Goal: Find contact information: Find contact information

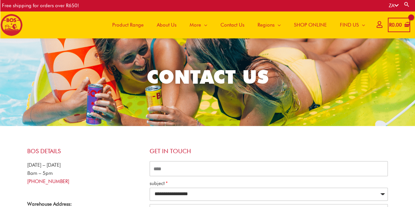
scroll to position [32, 0]
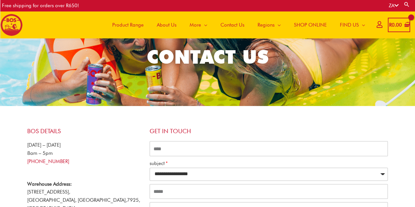
click at [158, 23] on span "About Us" at bounding box center [167, 25] width 20 height 20
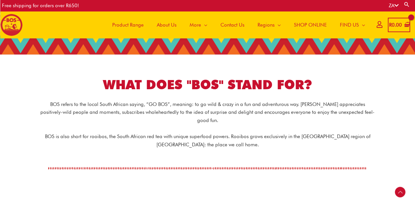
scroll to position [105, 0]
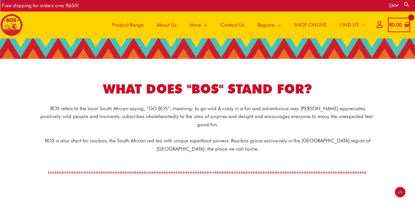
click at [175, 24] on span "About Us" at bounding box center [167, 25] width 20 height 20
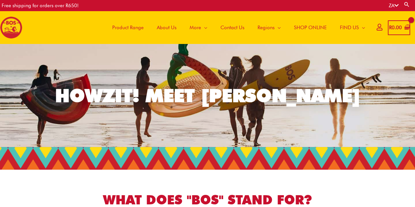
scroll to position [3, 0]
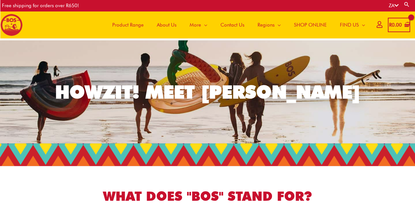
click at [236, 26] on span "Contact Us" at bounding box center [232, 25] width 24 height 20
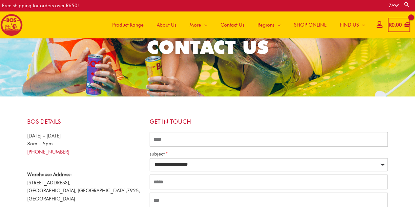
scroll to position [83, 0]
